Goal: Transaction & Acquisition: Purchase product/service

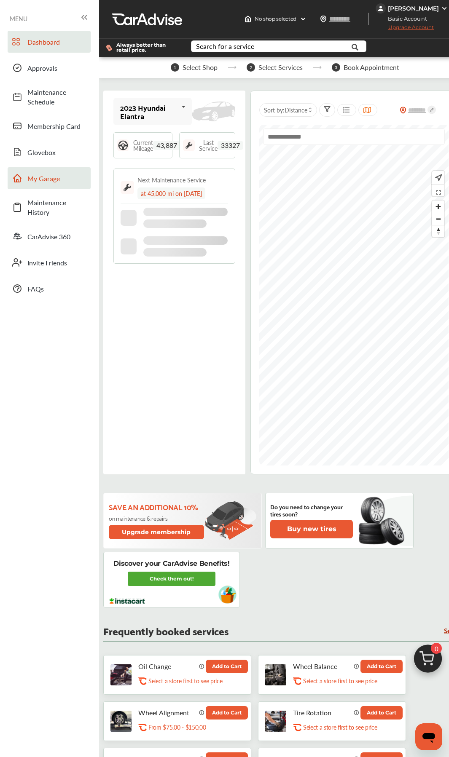
click at [41, 176] on span "My Garage" at bounding box center [56, 179] width 59 height 10
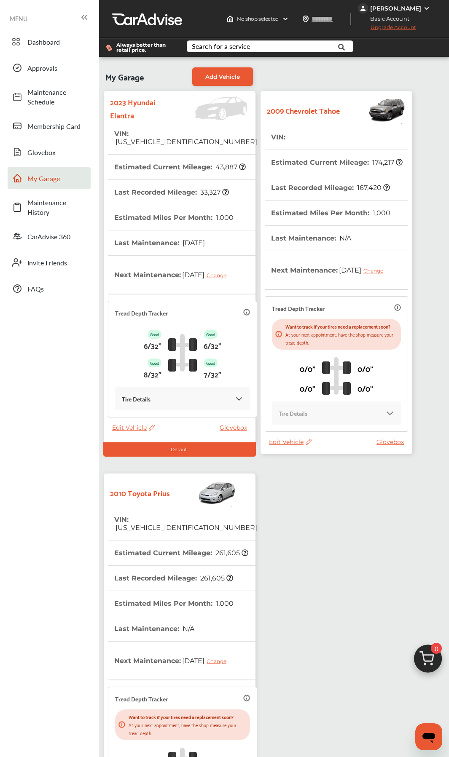
click at [178, 357] on th "VIN : [US_VEHICLE_IDENTIFICATION_NUMBER]" at bounding box center [185, 523] width 143 height 33
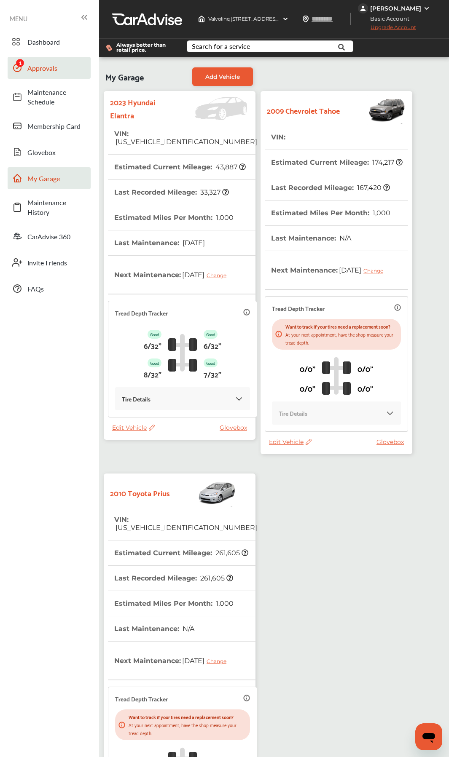
click at [47, 68] on span "Approvals" at bounding box center [56, 68] width 59 height 10
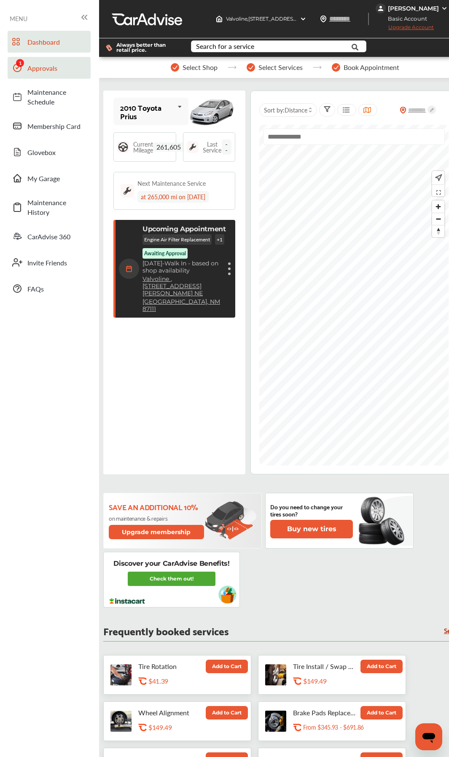
click at [41, 72] on span "Approvals" at bounding box center [56, 68] width 59 height 10
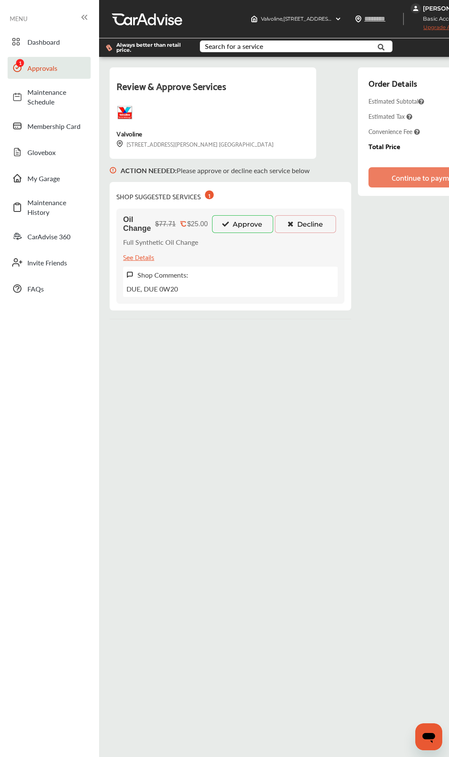
click at [234, 226] on button "Approve" at bounding box center [242, 224] width 61 height 18
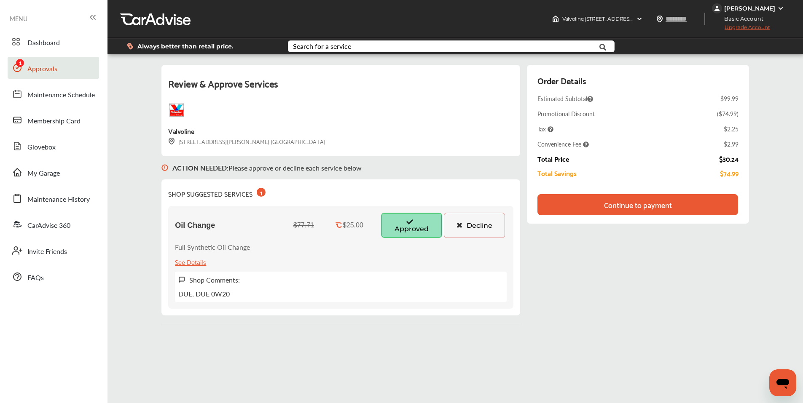
click at [440, 205] on div "Continue to payment" at bounding box center [638, 205] width 68 height 8
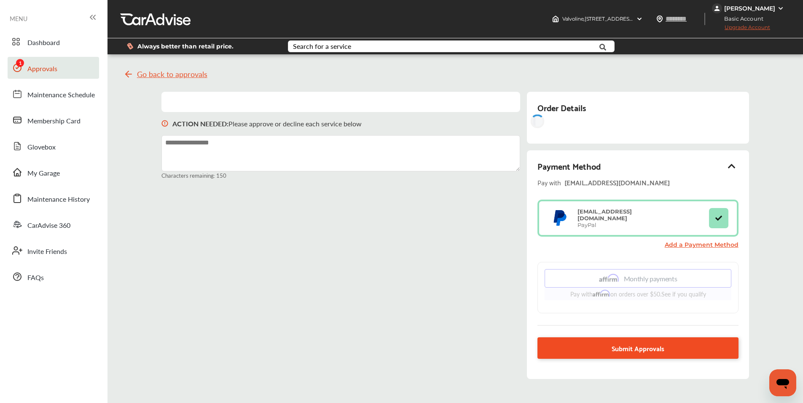
click at [440, 347] on span "Submit Approvals" at bounding box center [637, 348] width 53 height 11
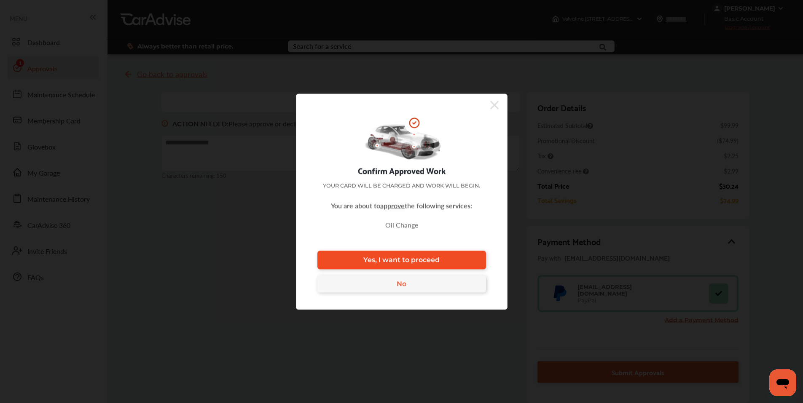
click at [440, 262] on link "Yes, I want to proceed" at bounding box center [401, 260] width 169 height 19
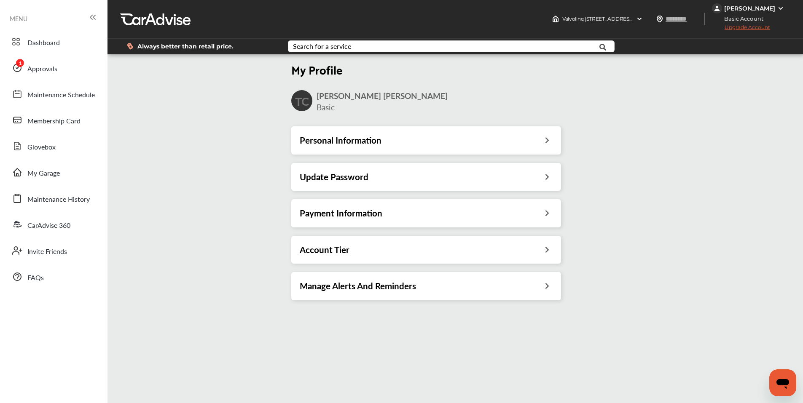
click at [440, 6] on div "[PERSON_NAME]" at bounding box center [749, 9] width 51 height 8
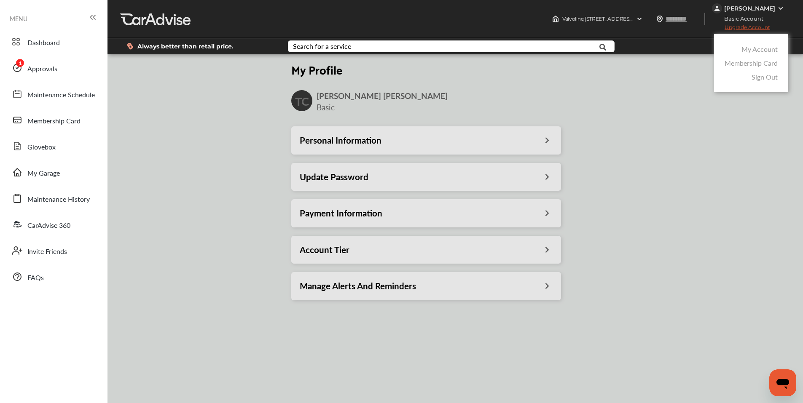
click at [440, 48] on link "My Account" at bounding box center [759, 49] width 36 height 10
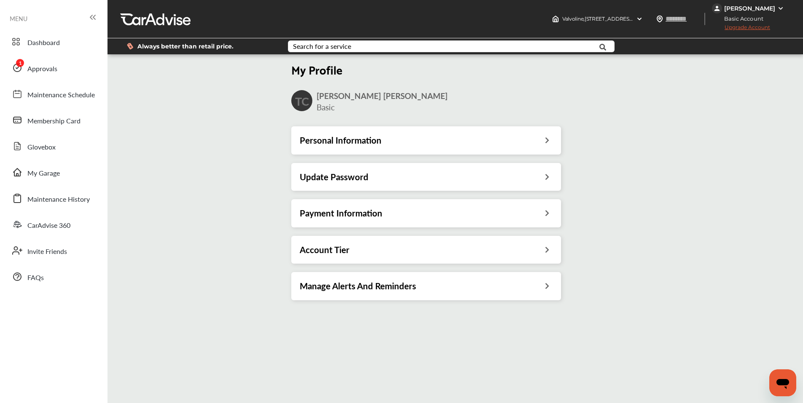
click at [359, 211] on h3 "Payment Information" at bounding box center [341, 213] width 83 height 11
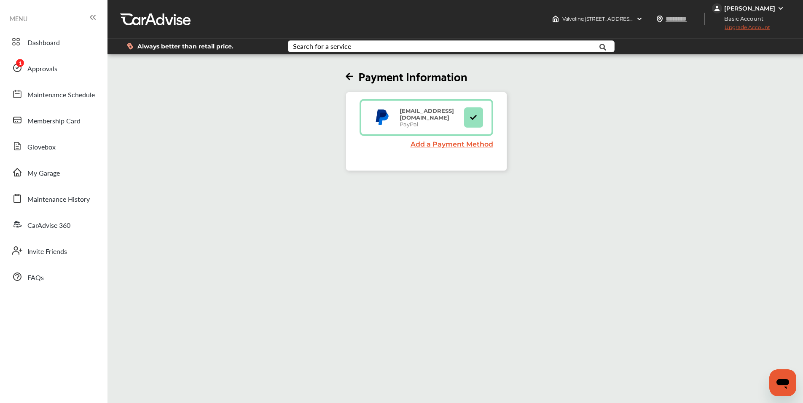
click at [432, 142] on link "Add a Payment Method" at bounding box center [451, 144] width 83 height 8
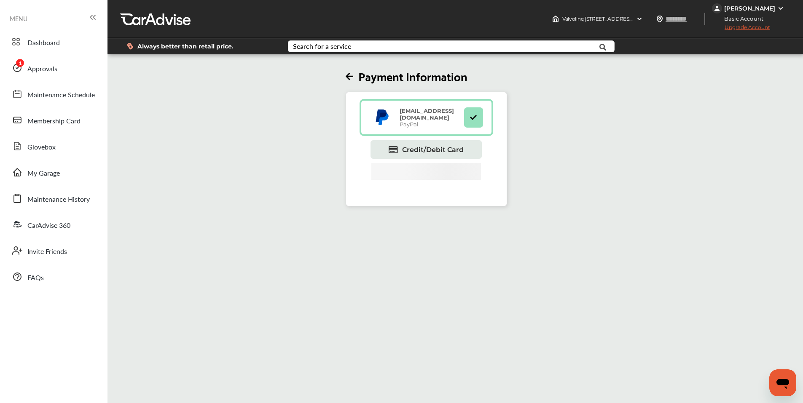
click at [413, 136] on div "[EMAIL_ADDRESS][DOMAIN_NAME] PayPal" at bounding box center [426, 117] width 134 height 37
click at [412, 147] on span "Credit/Debit Card" at bounding box center [433, 150] width 62 height 8
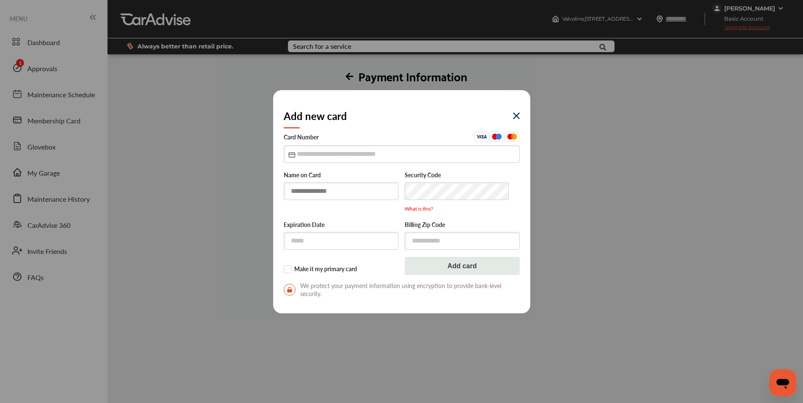
click at [333, 194] on input "text" at bounding box center [341, 190] width 115 height 17
type input "**********"
click at [360, 158] on input "text" at bounding box center [402, 153] width 236 height 17
type input "**********"
click at [304, 239] on input "text" at bounding box center [341, 240] width 115 height 17
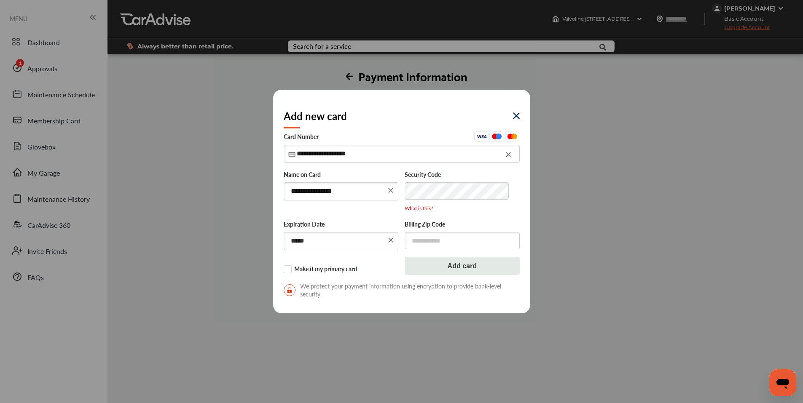
type input "*****"
click at [422, 242] on input "text" at bounding box center [462, 240] width 115 height 17
drag, startPoint x: 420, startPoint y: 243, endPoint x: 448, endPoint y: 240, distance: 28.3
click at [440, 240] on input "*****" at bounding box center [462, 241] width 115 height 18
type input "*****"
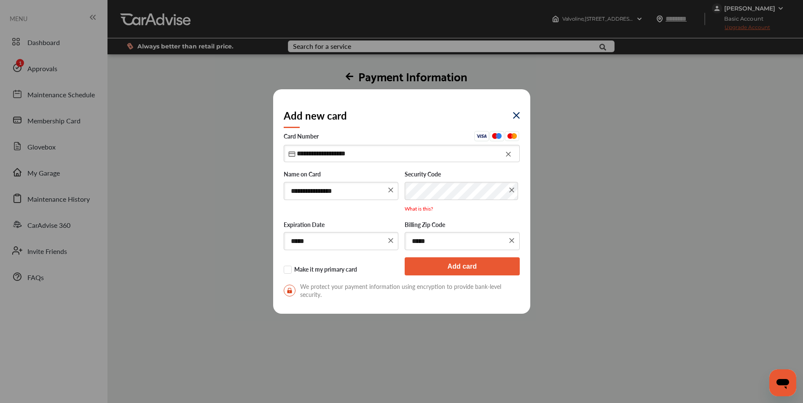
click at [440, 265] on button "Add card" at bounding box center [462, 266] width 115 height 18
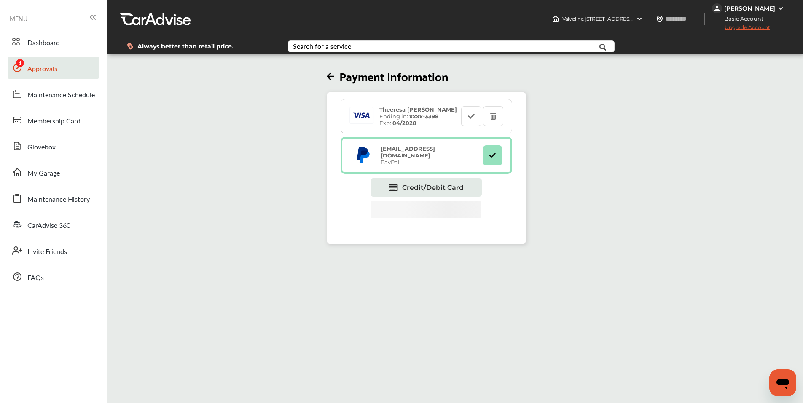
click at [34, 72] on span "Approvals" at bounding box center [42, 69] width 30 height 11
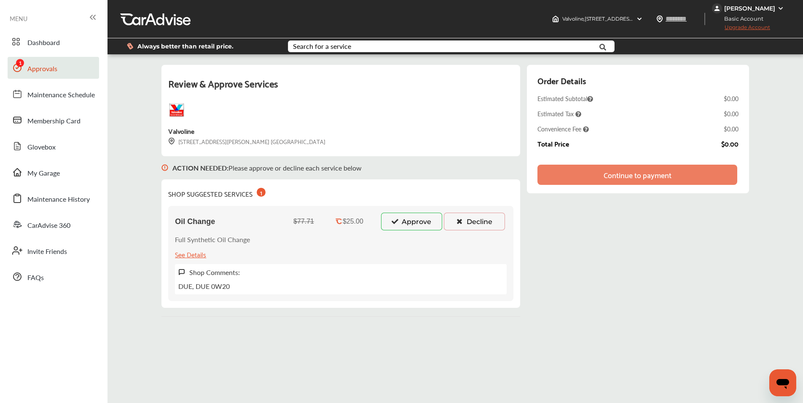
click at [416, 225] on button "Approve" at bounding box center [411, 222] width 61 height 18
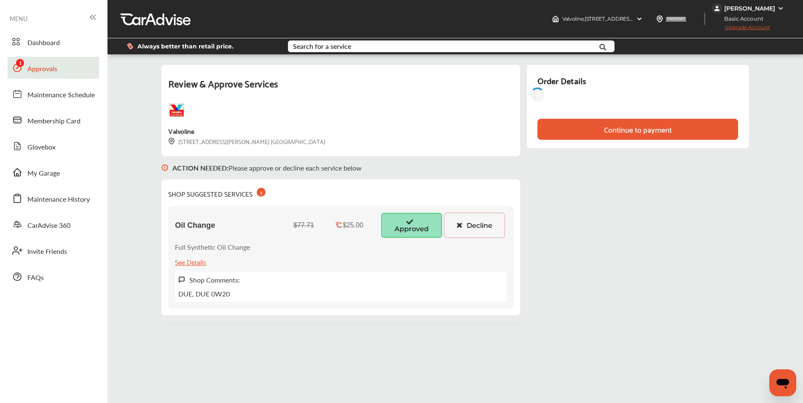
click at [440, 177] on div "Review & Approve Services [GEOGRAPHIC_DATA] [STREET_ADDRESS][PERSON_NAME] [GEOG…" at bounding box center [454, 195] width 587 height 260
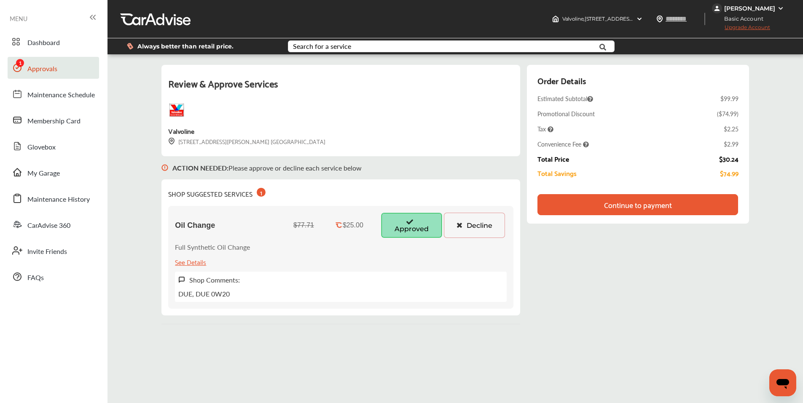
click at [440, 208] on div "Continue to payment" at bounding box center [638, 205] width 68 height 8
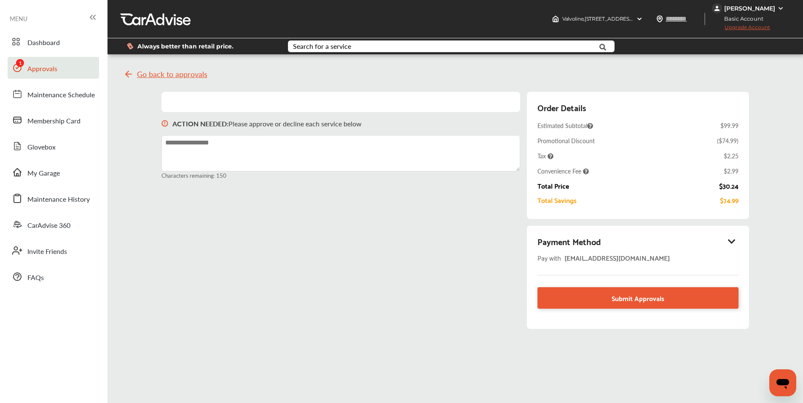
click at [440, 241] on div "Payment Method" at bounding box center [637, 241] width 201 height 14
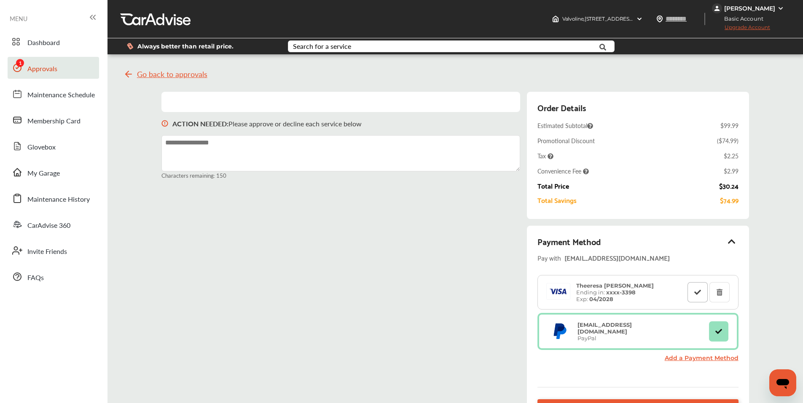
click at [440, 294] on icon at bounding box center [697, 292] width 8 height 6
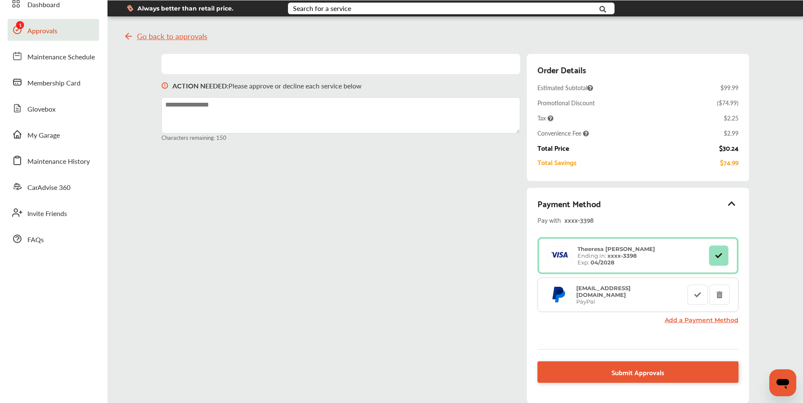
scroll to position [116, 0]
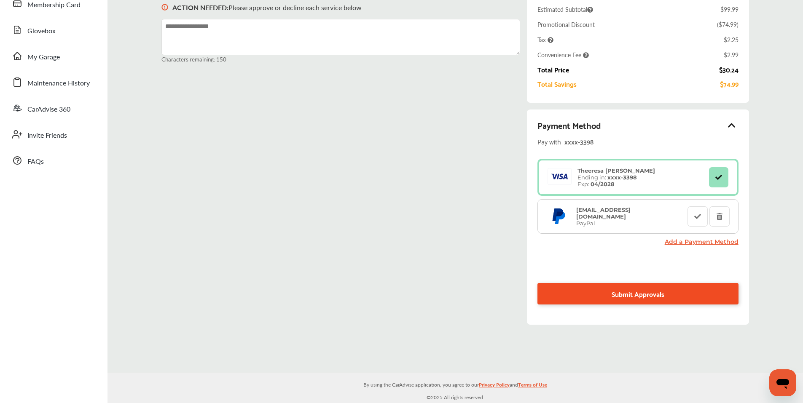
click at [440, 294] on link "Submit Approvals" at bounding box center [637, 293] width 201 height 21
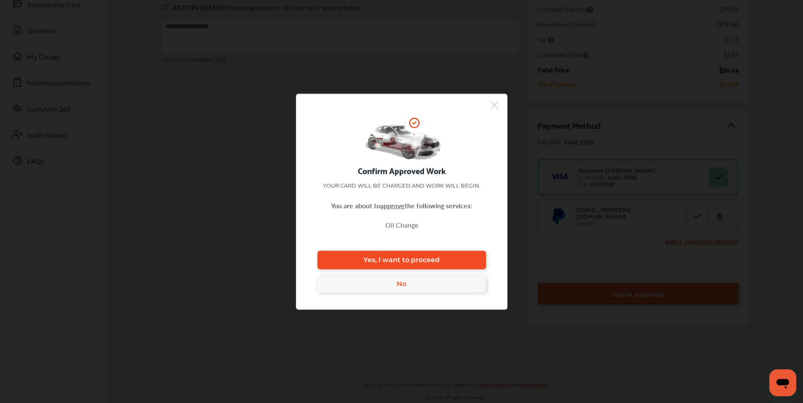
click at [420, 256] on span "Yes, I want to proceed" at bounding box center [401, 260] width 76 height 8
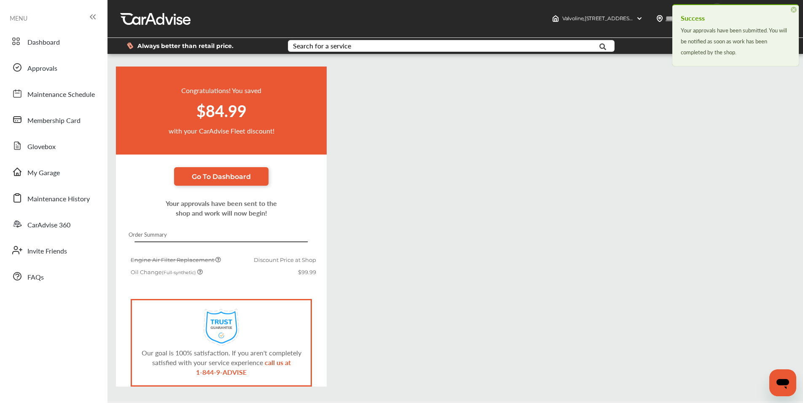
scroll to position [29, 0]
